Goal: Information Seeking & Learning: Understand process/instructions

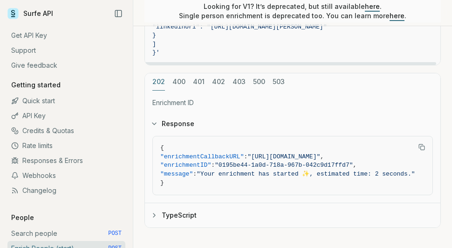
scroll to position [908, 0]
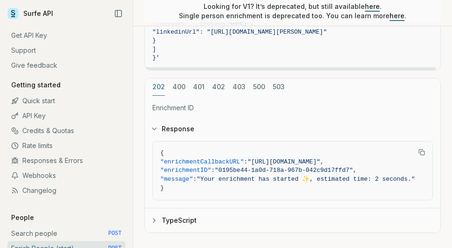
drag, startPoint x: 243, startPoint y: 128, endPoint x: 259, endPoint y: 167, distance: 41.8
click at [259, 35] on span ""linkedinUrl": "[URL][DOMAIN_NAME][PERSON_NAME]"" at bounding box center [239, 31] width 174 height 7
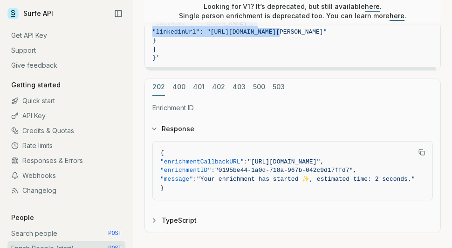
drag, startPoint x: 274, startPoint y: 167, endPoint x: 203, endPoint y: 141, distance: 75.2
click at [203, 9] on span ""externalID": "external-id"," at bounding box center [203, 5] width 102 height 7
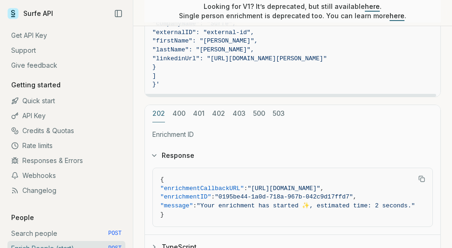
scroll to position [882, 0]
drag, startPoint x: 211, startPoint y: 151, endPoint x: 278, endPoint y: 151, distance: 67.1
click at [272, 18] on span ""companyDomain": "[DOMAIN_NAME]"," at bounding box center [212, 14] width 120 height 7
drag, startPoint x: 257, startPoint y: 160, endPoint x: 202, endPoint y: 160, distance: 54.5
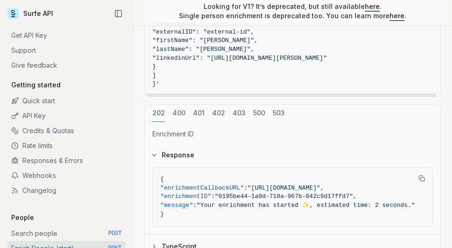
click at [201, 28] on span ""companyName": "Surfe"," at bounding box center [292, 23] width 281 height 9
click at [202, 27] on span ""companyName": "Surfe"," at bounding box center [193, 23] width 83 height 7
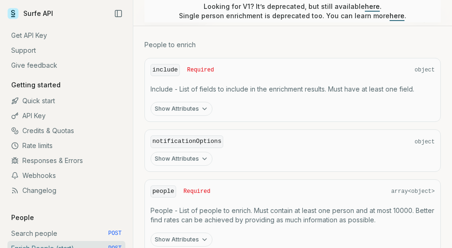
scroll to position [376, 0]
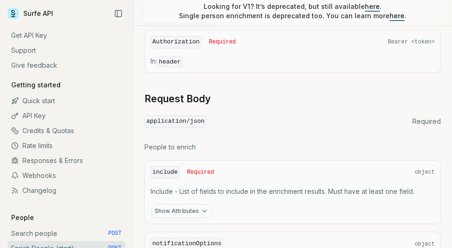
click at [176, 48] on code "Authorization" at bounding box center [176, 42] width 51 height 13
click at [177, 48] on code "Authorization" at bounding box center [176, 42] width 51 height 13
click at [177, 73] on div "Authorization Required Bearer <token> In: header" at bounding box center [293, 51] width 297 height 43
drag, startPoint x: 394, startPoint y: 122, endPoint x: 419, endPoint y: 122, distance: 24.7
click at [394, 46] on span "Bearer <token>" at bounding box center [411, 41] width 47 height 7
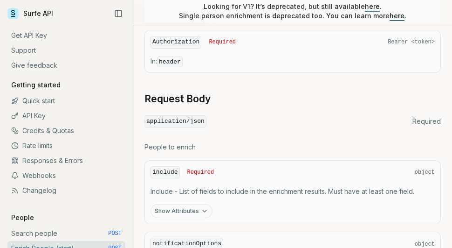
click at [419, 46] on span "Bearer <token>" at bounding box center [411, 41] width 47 height 7
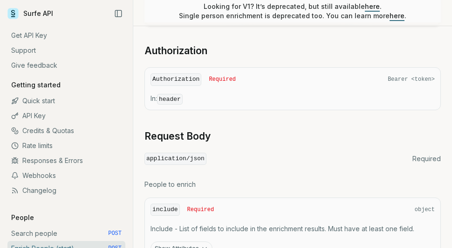
click at [281, 18] on button "Body" at bounding box center [292, 8] width 283 height 21
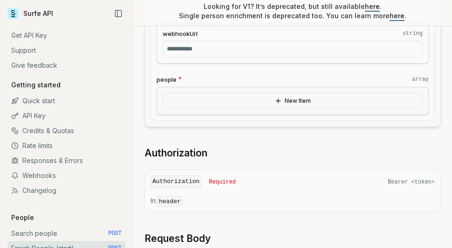
scroll to position [540, 0]
click at [283, 64] on div "webhookUrl string" at bounding box center [293, 43] width 272 height 41
click at [236, 57] on input "webhookUrl string" at bounding box center [293, 49] width 260 height 17
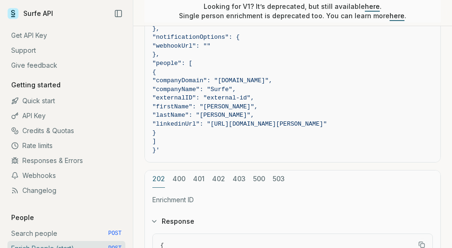
scroll to position [1163, 0]
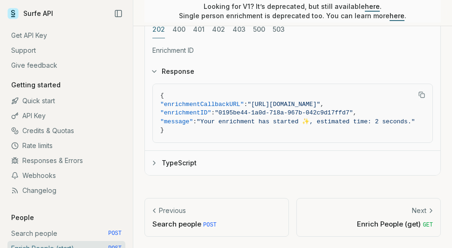
scroll to position [1514, 0]
click at [174, 151] on button "TypeScript" at bounding box center [293, 163] width 296 height 24
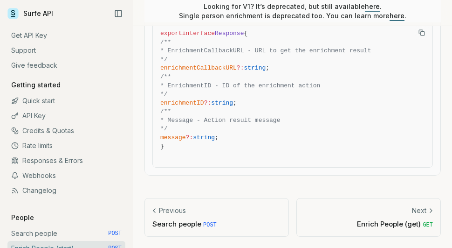
click at [184, 82] on span "/**" at bounding box center [292, 77] width 265 height 9
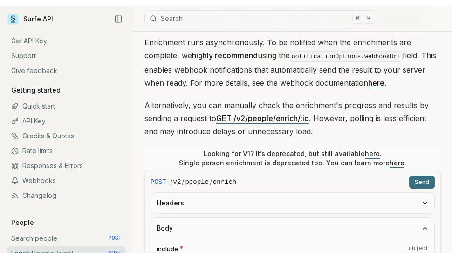
scroll to position [0, 0]
